Goal: Task Accomplishment & Management: Use online tool/utility

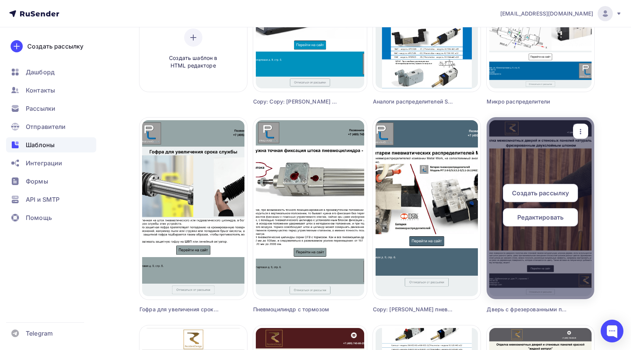
scroll to position [189, 0]
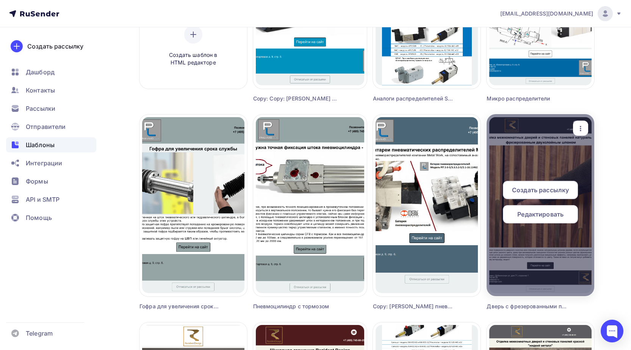
click at [583, 131] on icon "button" at bounding box center [580, 128] width 9 height 9
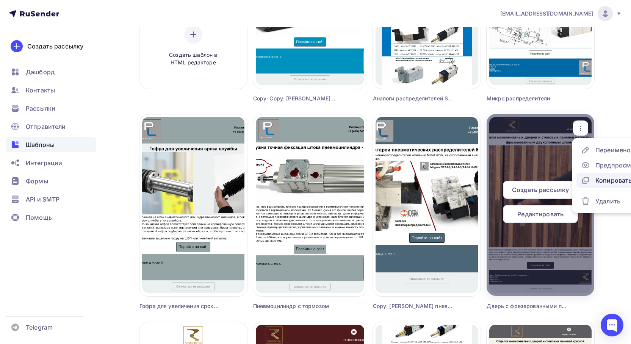
click at [596, 183] on div "Копировать" at bounding box center [613, 180] width 36 height 9
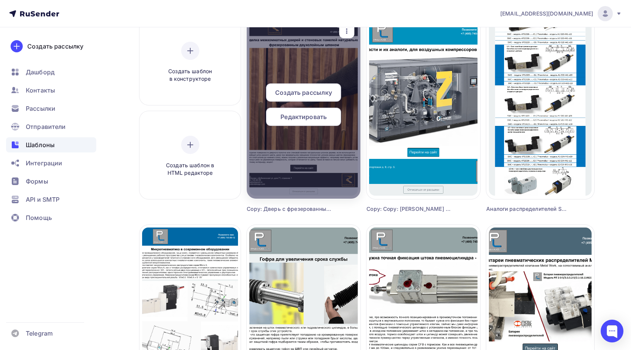
scroll to position [76, 0]
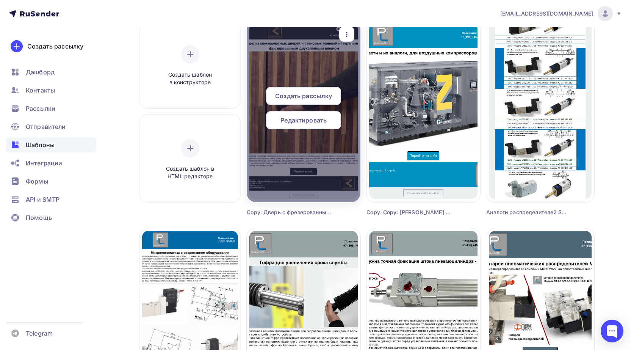
click at [315, 120] on span "Редактировать" at bounding box center [303, 120] width 46 height 9
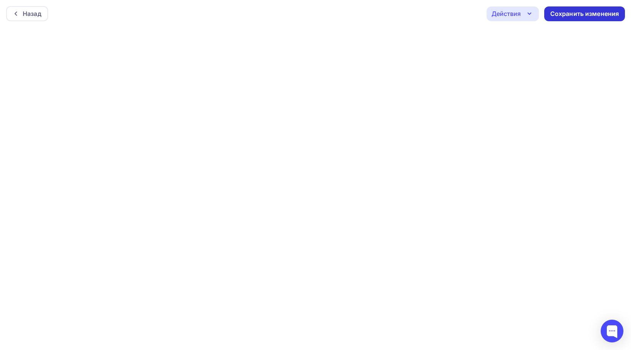
click at [591, 9] on div "Сохранить изменения" at bounding box center [584, 13] width 69 height 9
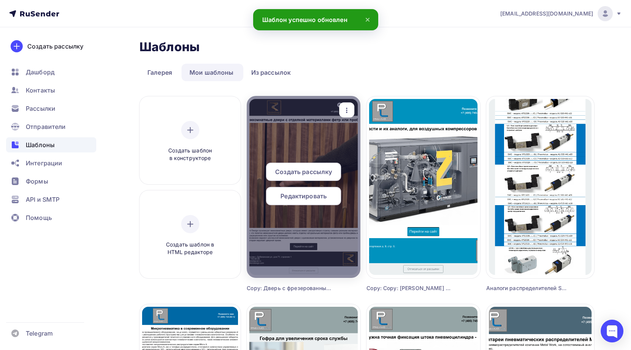
click at [347, 105] on div "button" at bounding box center [346, 110] width 9 height 10
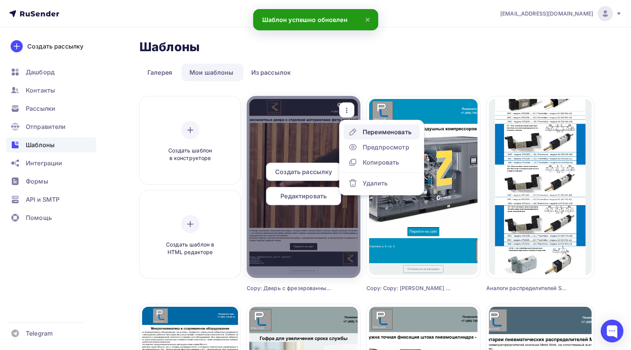
click at [366, 134] on div "Переименовать" at bounding box center [386, 131] width 49 height 9
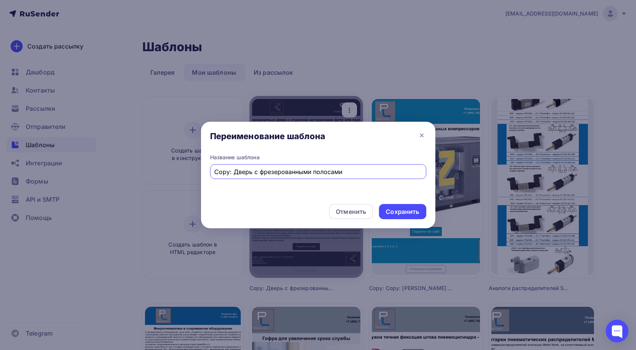
paste input "Двери фетр и пробка"
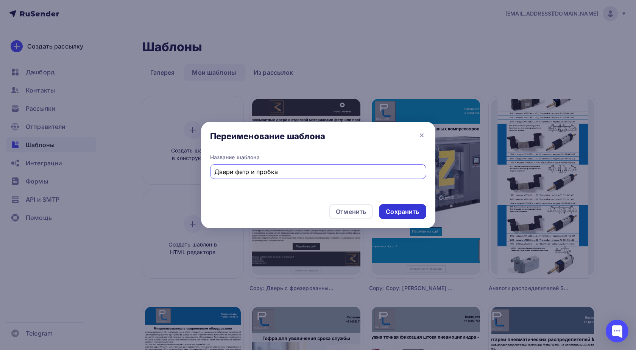
type input "Двери фетр и пробка"
click at [405, 208] on div "Сохранить" at bounding box center [402, 211] width 33 height 9
